Goal: Task Accomplishment & Management: Use online tool/utility

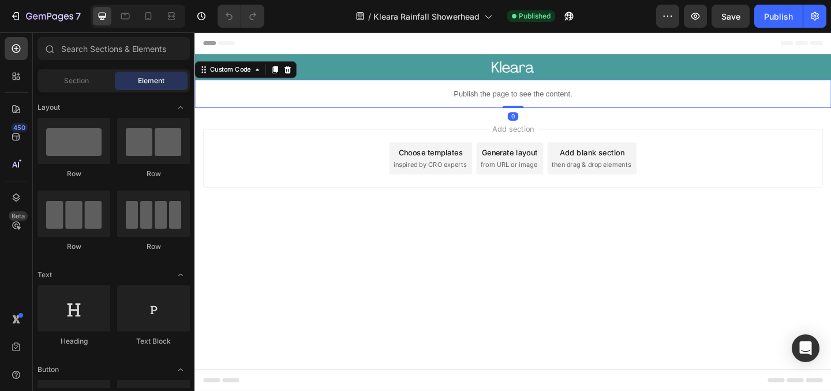
click at [530, 95] on p "Publish the page to see the content." at bounding box center [540, 99] width 692 height 12
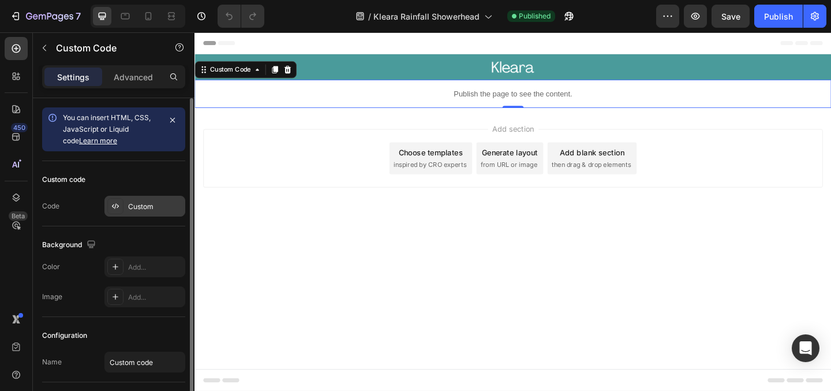
click at [144, 198] on div "Custom" at bounding box center [144, 206] width 81 height 21
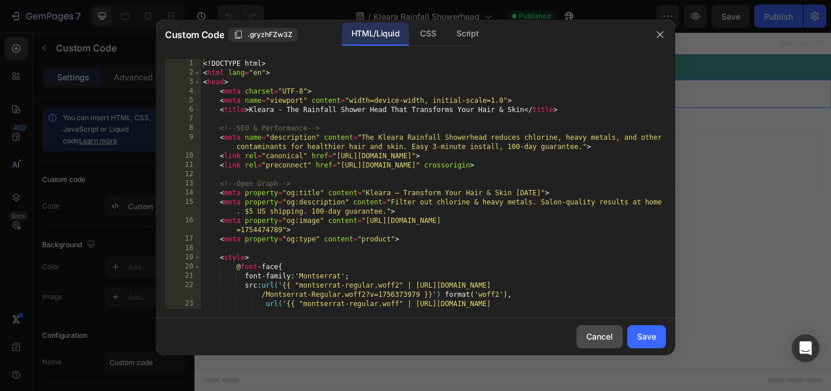
click at [608, 346] on button "Cancel" at bounding box center [599, 336] width 46 height 23
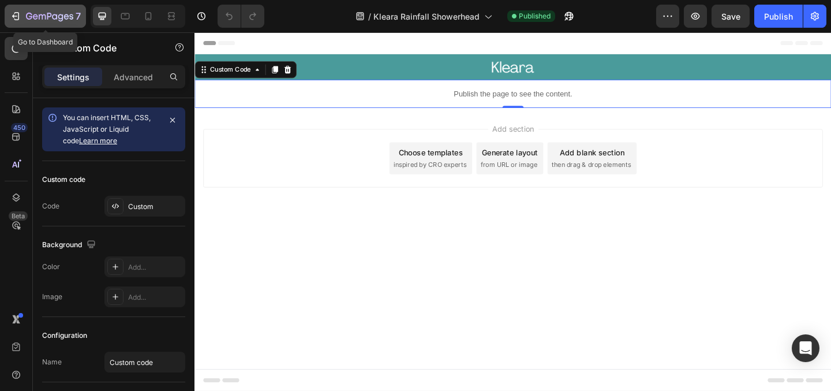
click at [24, 22] on div "7" at bounding box center [45, 16] width 71 height 14
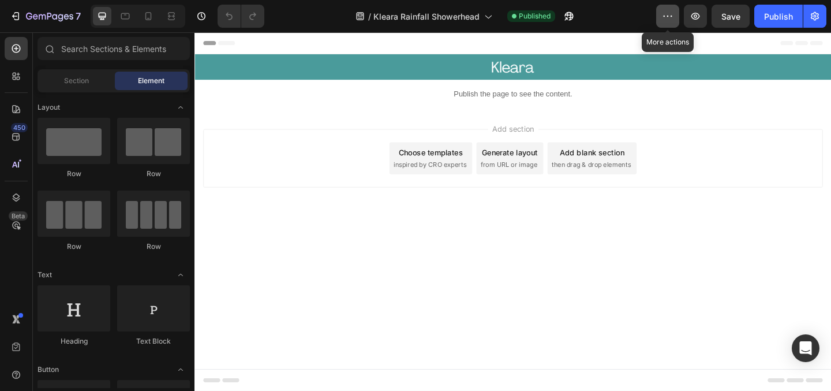
click at [670, 25] on button "button" at bounding box center [667, 16] width 23 height 23
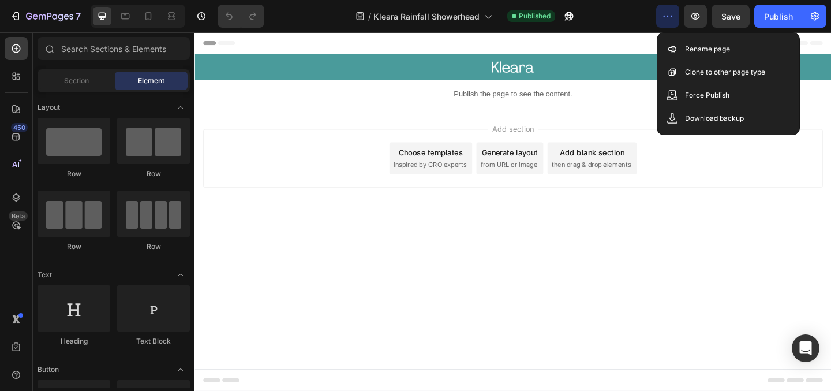
click at [368, 228] on div "Add section Choose templates inspired by CRO experts Generate layout from URL o…" at bounding box center [540, 185] width 692 height 142
drag, startPoint x: 325, startPoint y: 171, endPoint x: 327, endPoint y: 160, distance: 11.1
click at [325, 171] on div "Add section Choose templates inspired by CRO experts Generate layout from URL o…" at bounding box center [541, 168] width 674 height 63
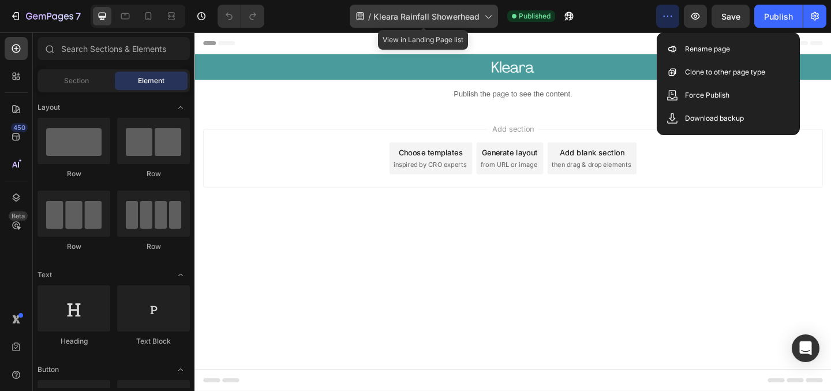
click at [477, 13] on span "Kleara Rainfall Showerhead" at bounding box center [426, 16] width 106 height 12
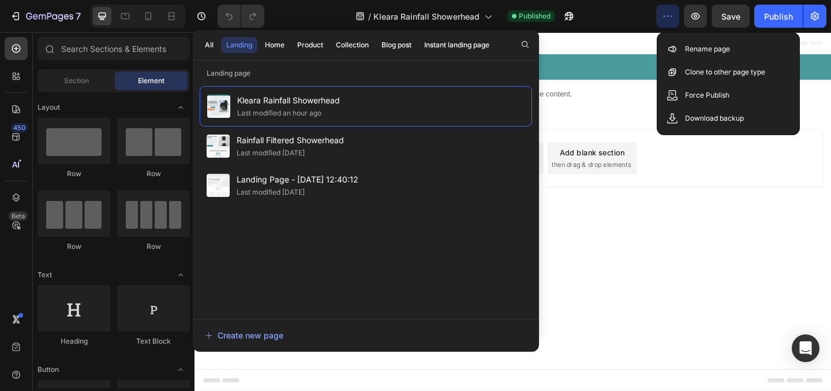
click at [645, 212] on div "Add section Choose templates inspired by CRO experts Generate layout from URL o…" at bounding box center [540, 185] width 692 height 142
click at [672, 13] on icon "button" at bounding box center [668, 16] width 12 height 12
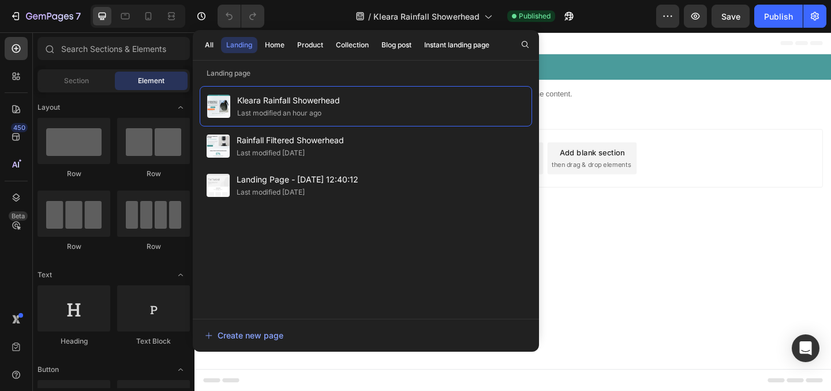
click at [692, 312] on body "Header Text Block Image Row Text Block Row Row Publish the page to see the cont…" at bounding box center [540, 227] width 692 height 390
click at [367, 13] on div "/ Kleara Rainfall Showerhead" at bounding box center [424, 16] width 148 height 23
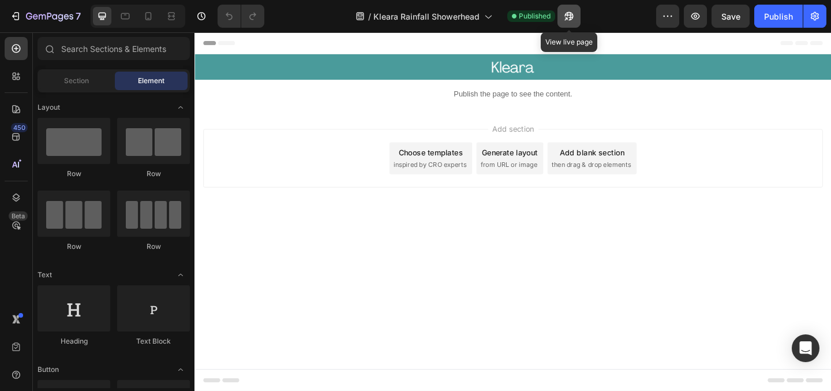
click at [567, 17] on icon "button" at bounding box center [565, 18] width 3 height 3
